Goal: Information Seeking & Learning: Learn about a topic

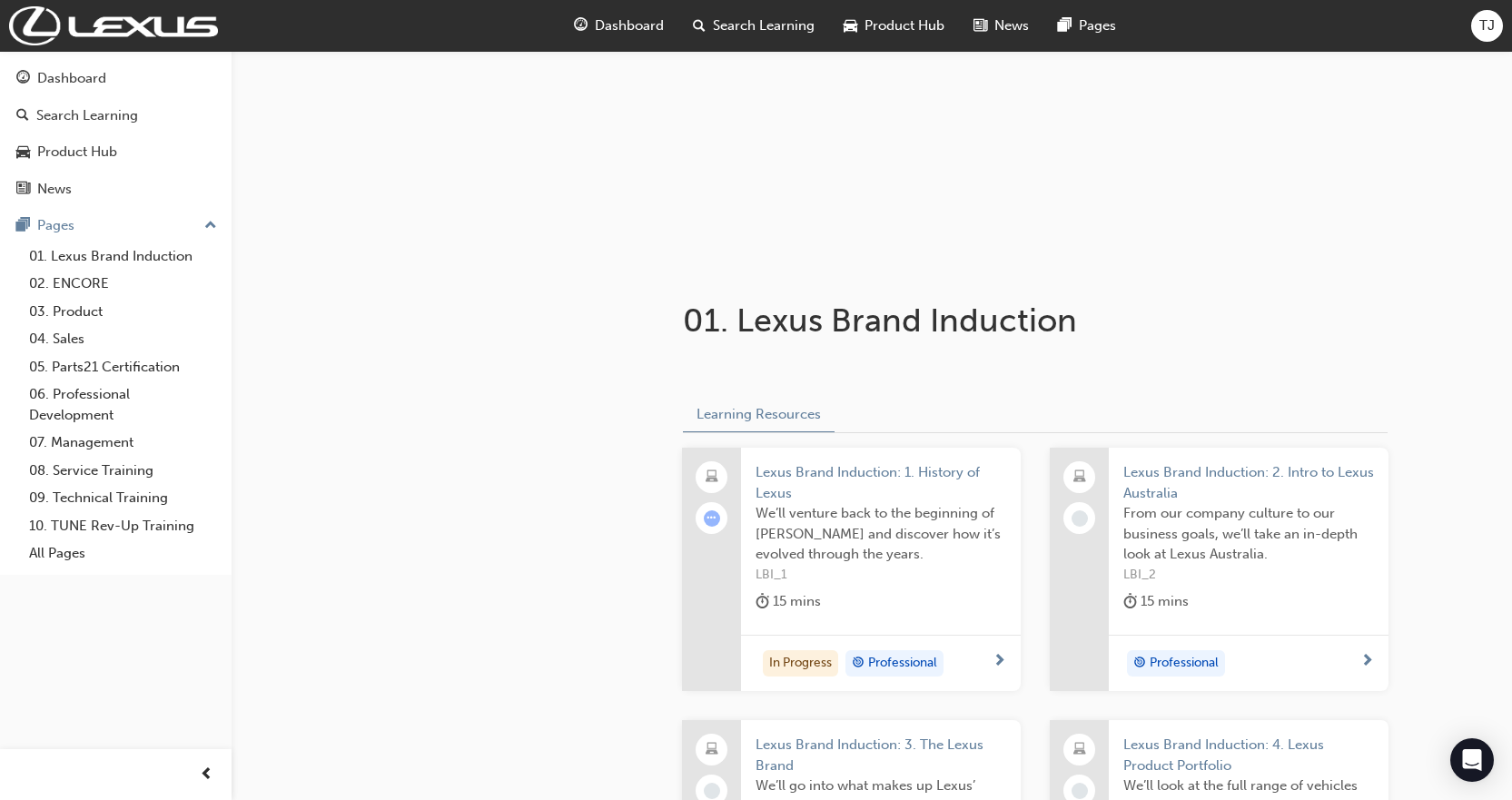
scroll to position [182, 0]
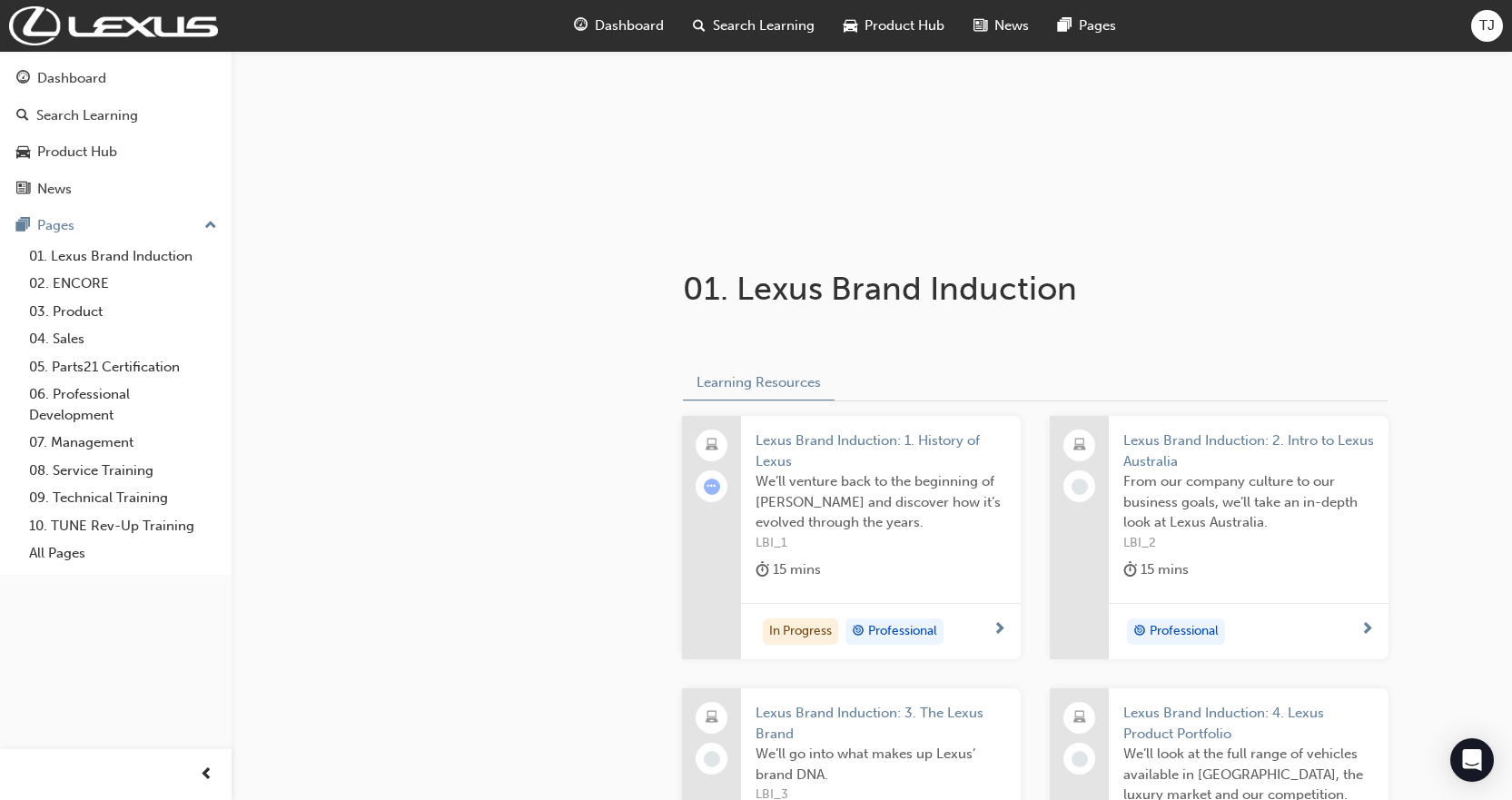
click at [1001, 612] on div "In Progress Professional" at bounding box center [881, 631] width 280 height 57
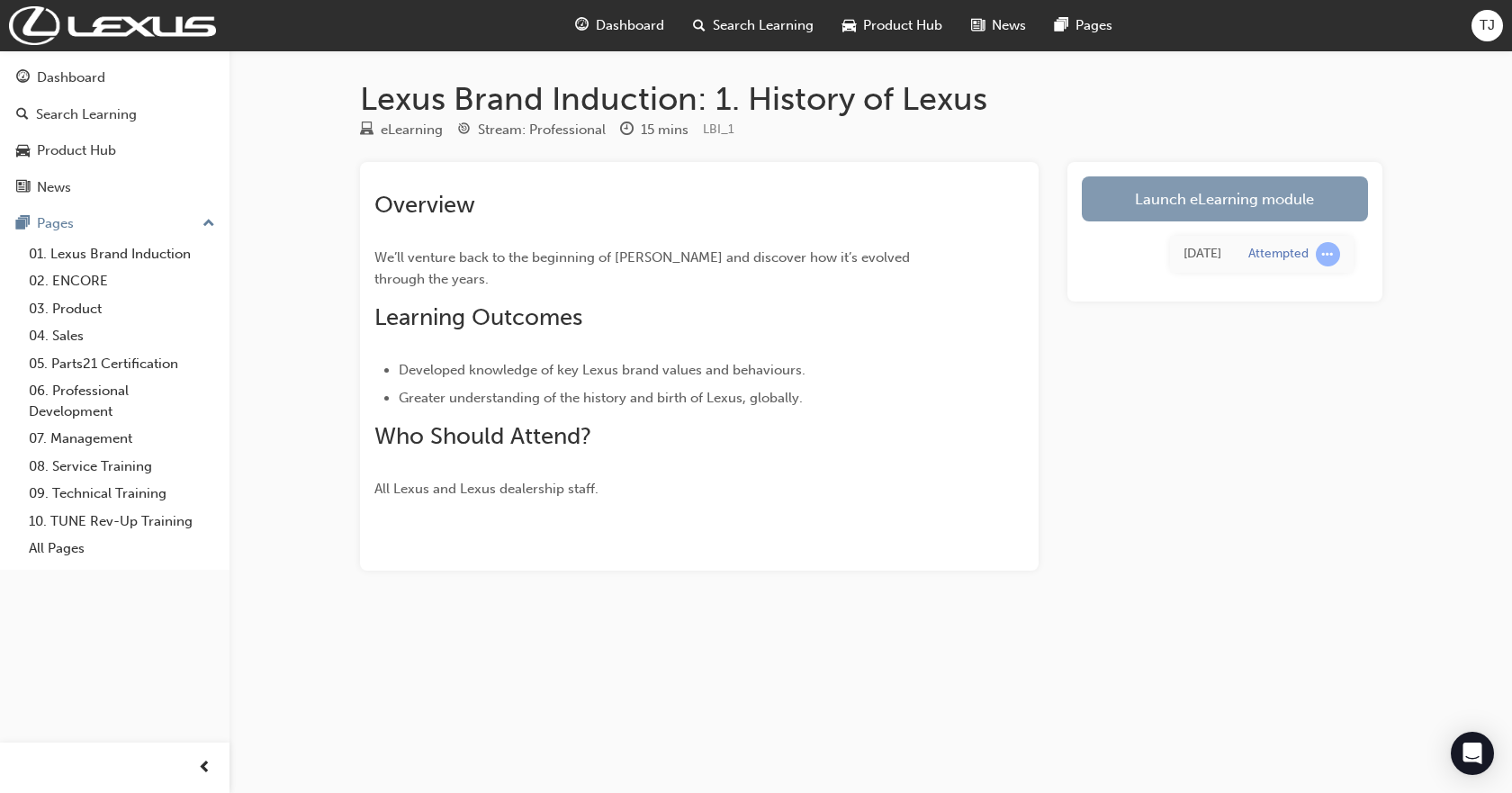
click at [1293, 180] on link "Launch eLearning module" at bounding box center [1224, 199] width 286 height 45
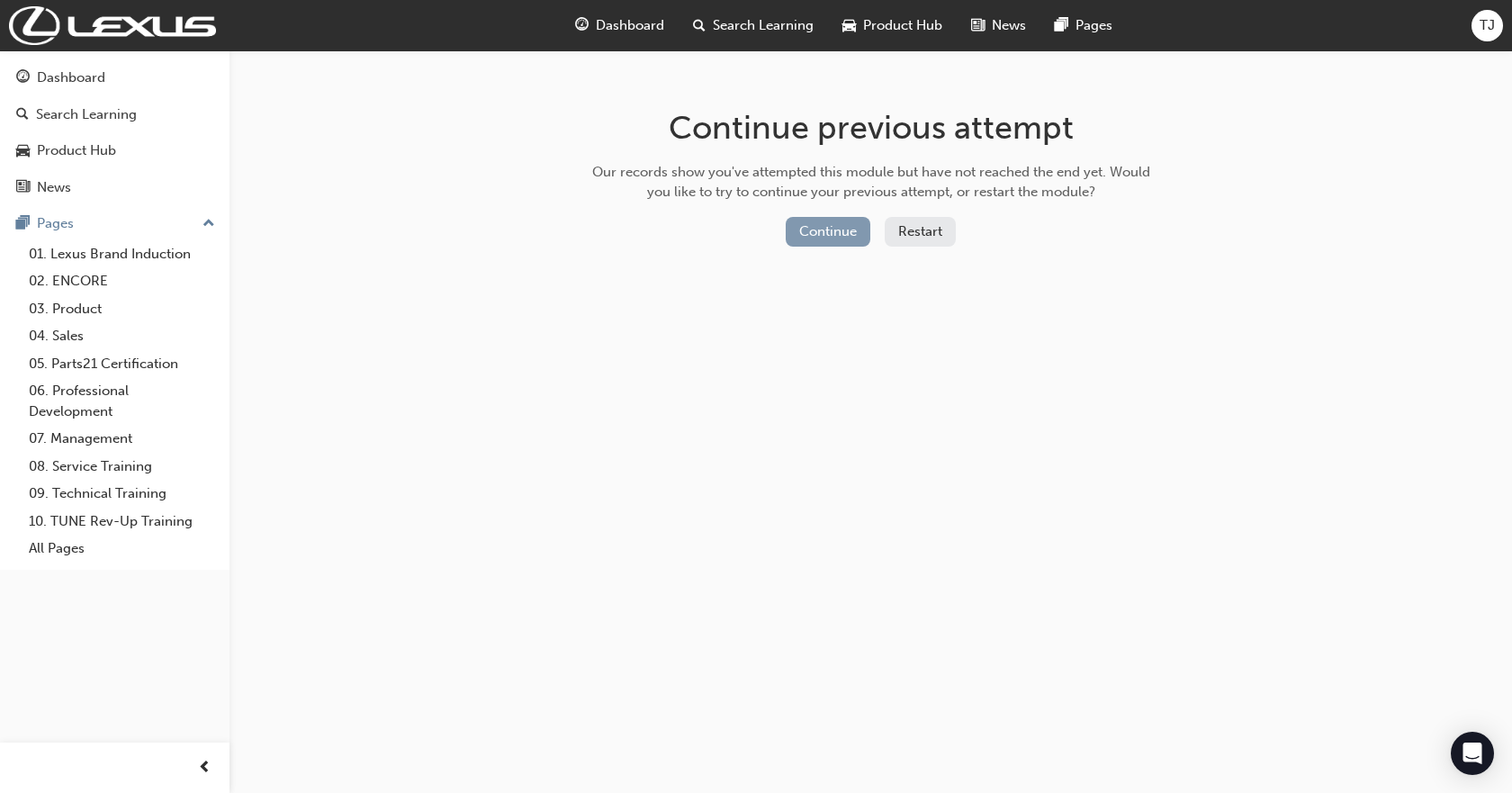
click at [830, 233] on button "Continue" at bounding box center [827, 231] width 84 height 30
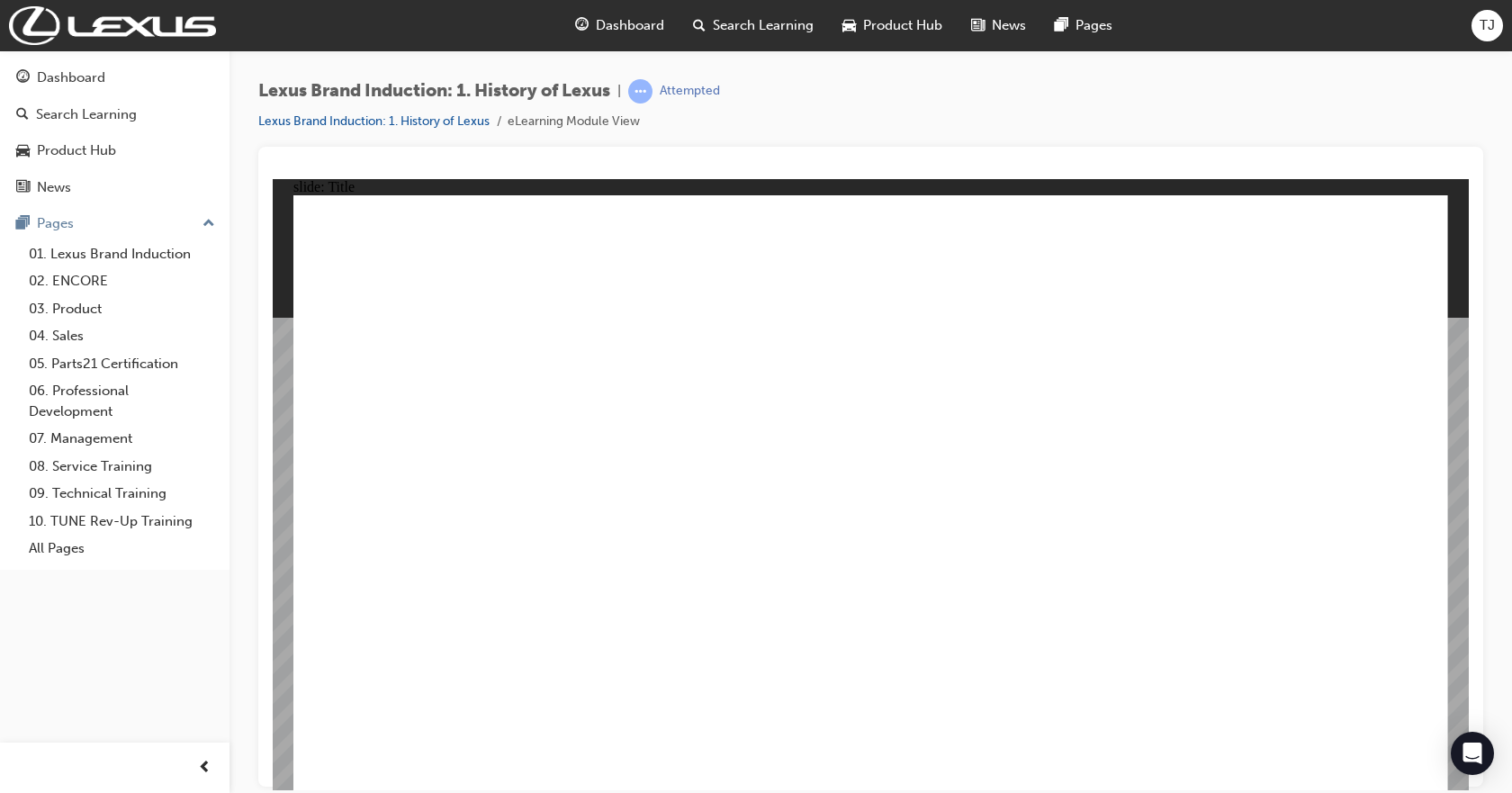
click at [1469, 368] on div at bounding box center [870, 467] width 1224 height 640
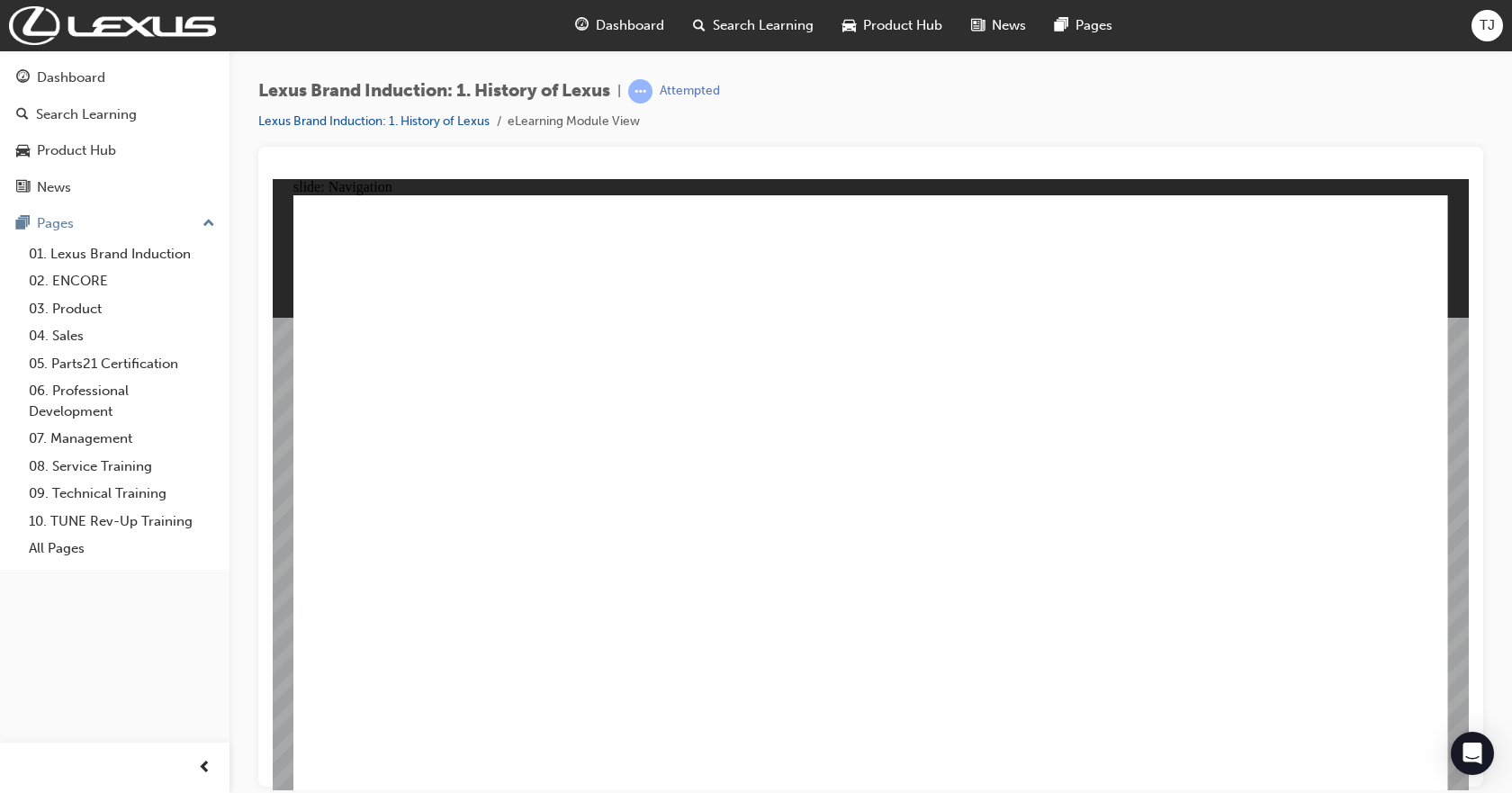
drag, startPoint x: 928, startPoint y: 667, endPoint x: 949, endPoint y: 654, distance: 24.7
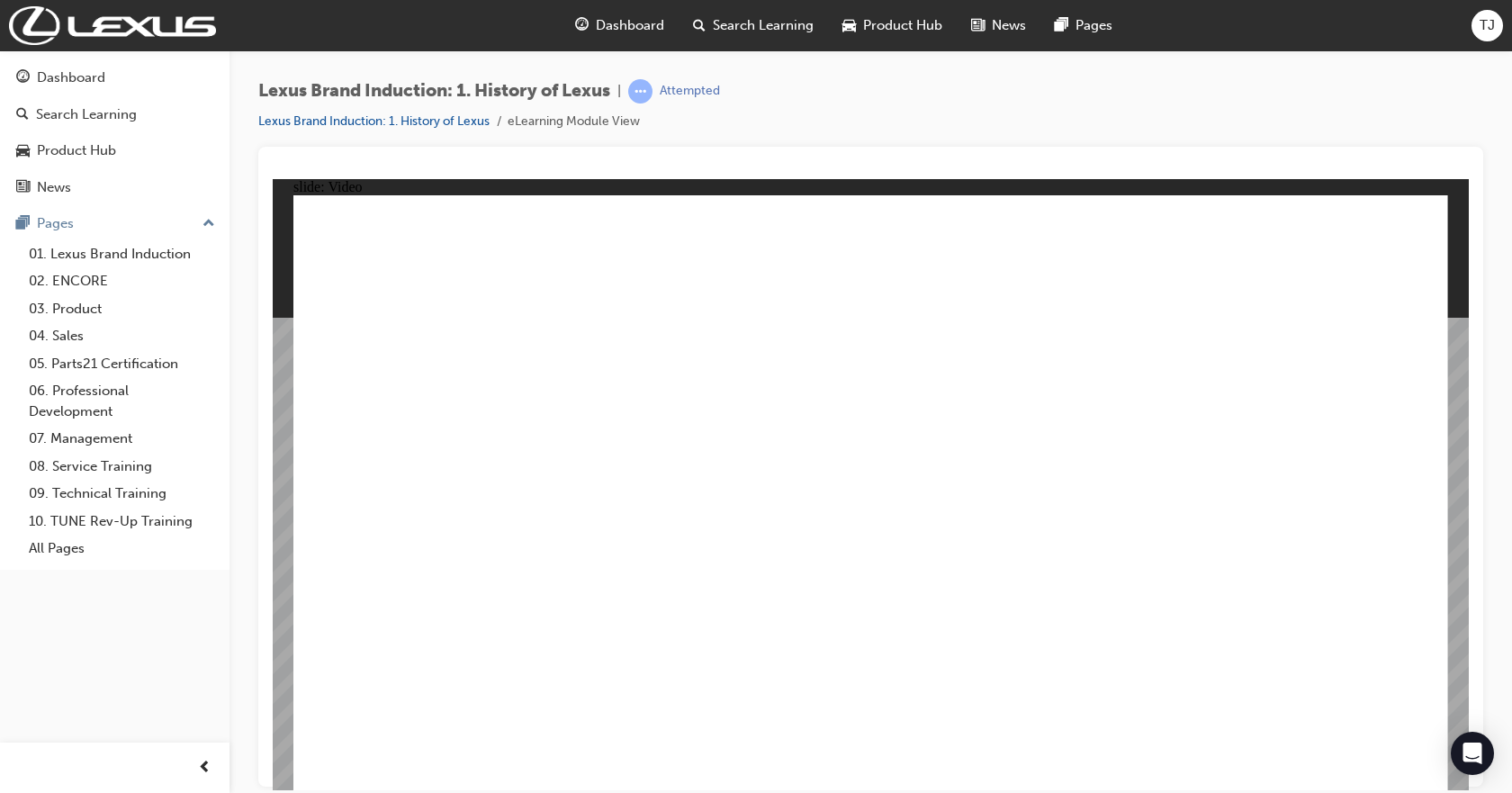
type input "110"
